Goal: Navigation & Orientation: Find specific page/section

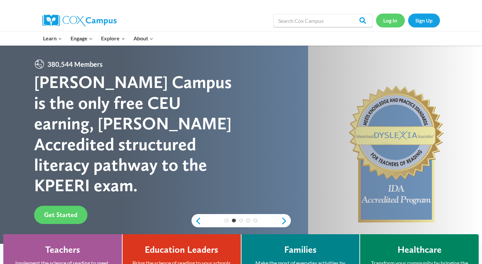
click at [393, 21] on link "Log In" at bounding box center [390, 21] width 29 height 14
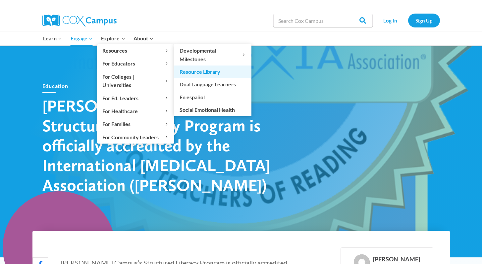
click at [195, 71] on link "Resource Library" at bounding box center [212, 72] width 77 height 13
